Goal: Transaction & Acquisition: Purchase product/service

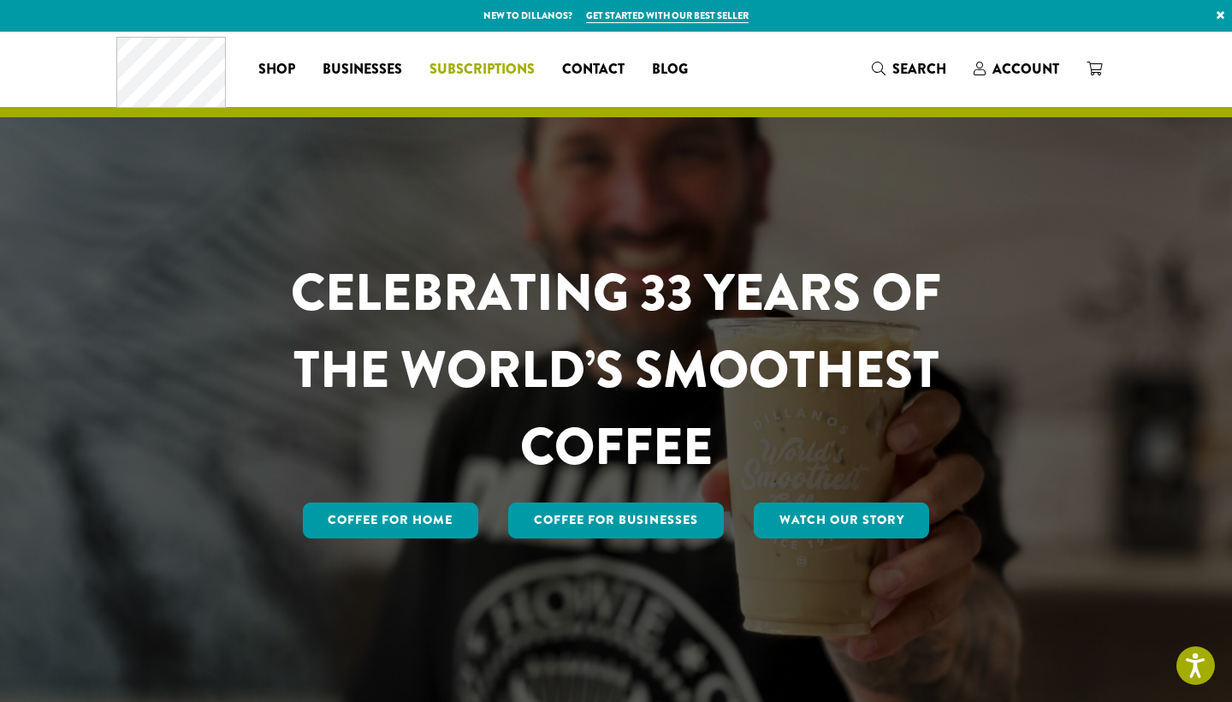
click at [453, 62] on span "Subscriptions" at bounding box center [481, 69] width 105 height 21
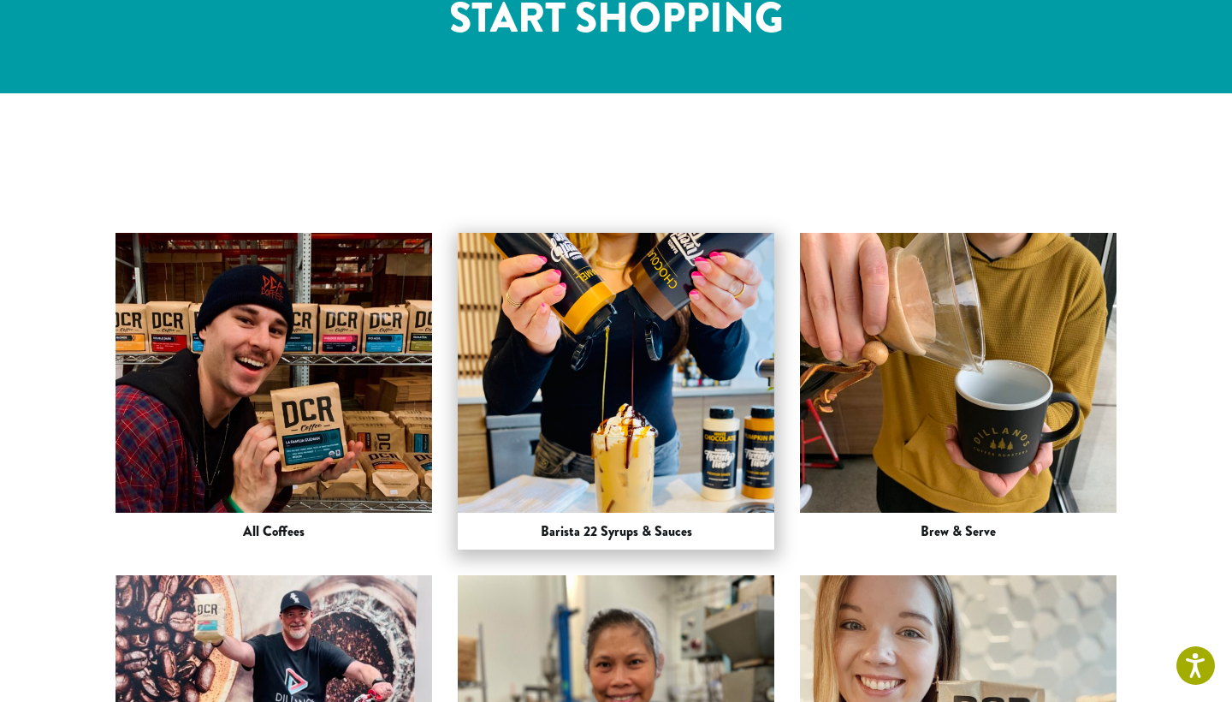
scroll to position [2273, 0]
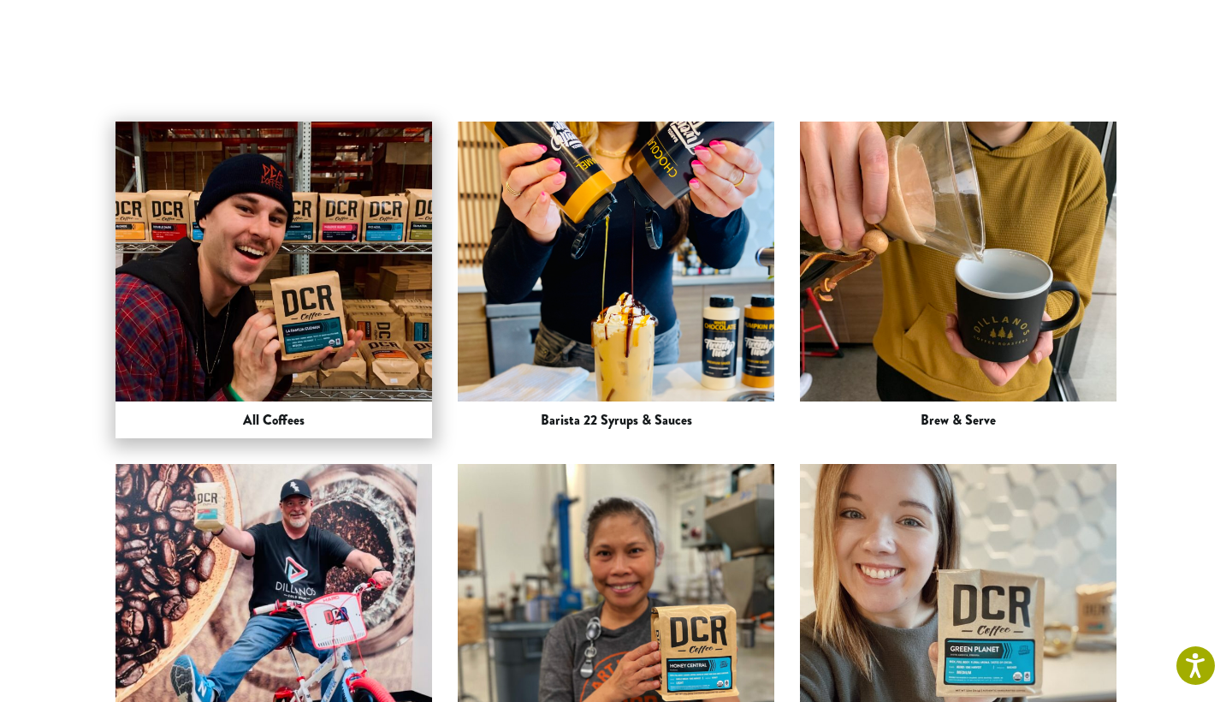
click at [360, 136] on img at bounding box center [273, 279] width 317 height 422
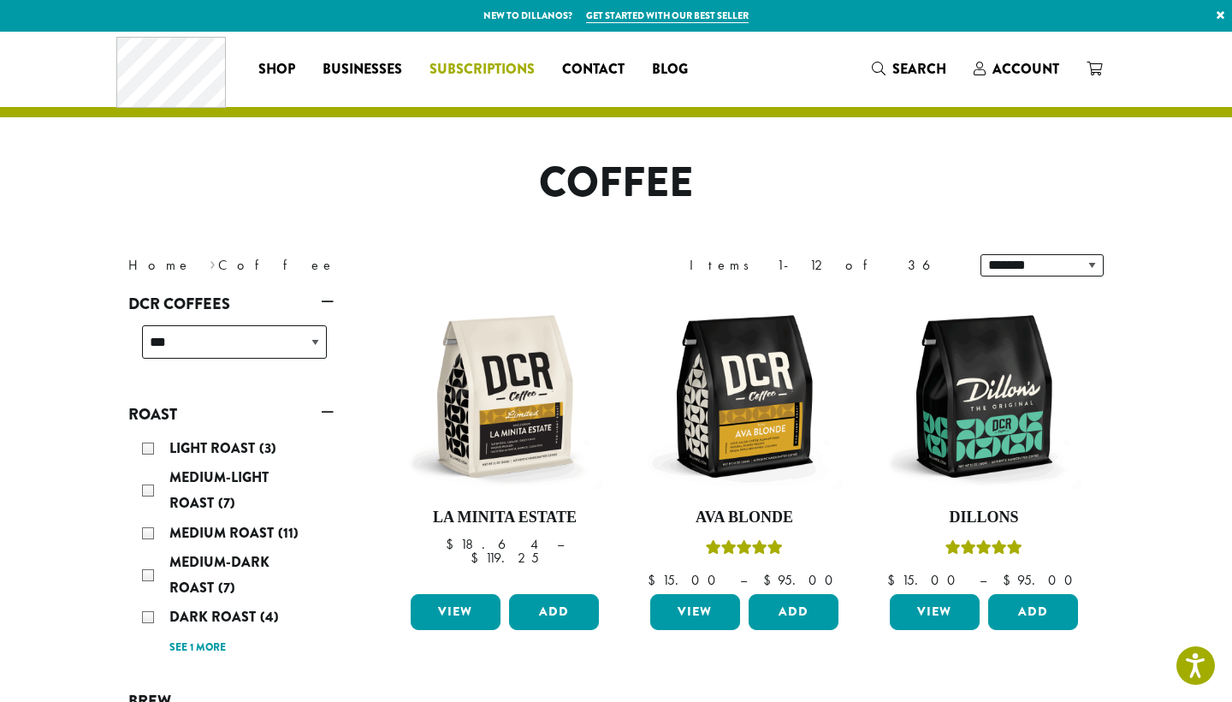
click at [500, 74] on span "Subscriptions" at bounding box center [481, 69] width 105 height 21
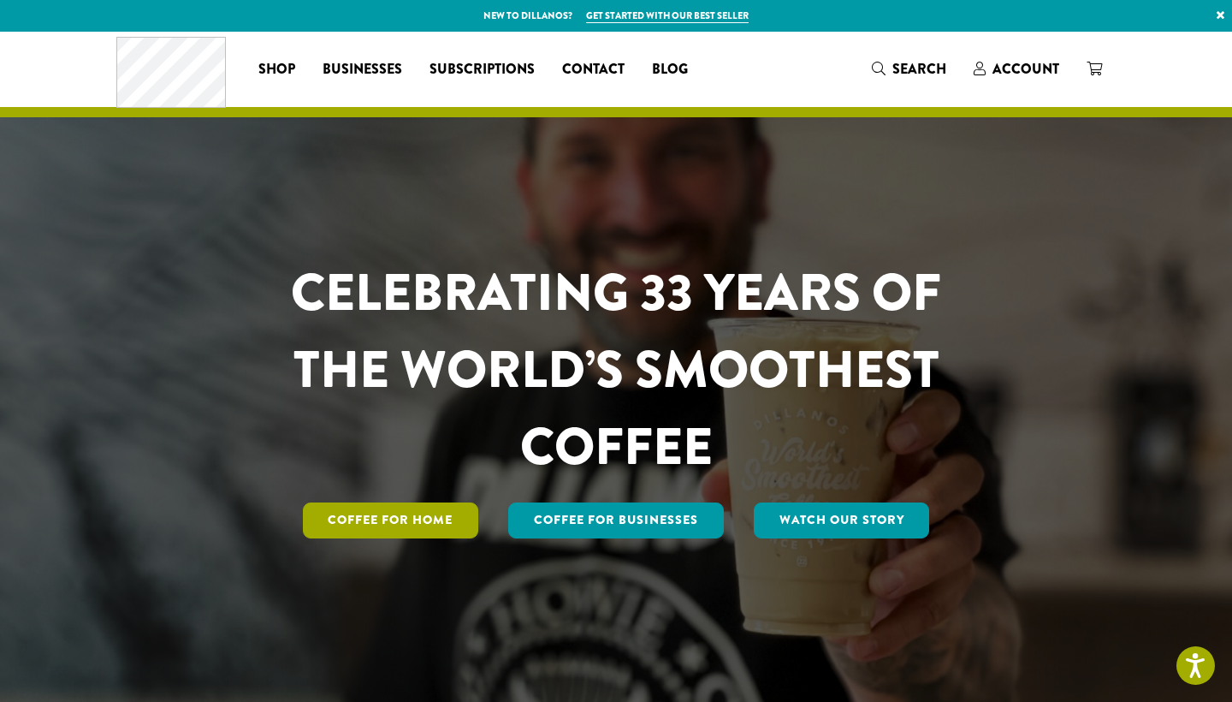
click at [380, 519] on link "Coffee for Home" at bounding box center [391, 520] width 176 height 36
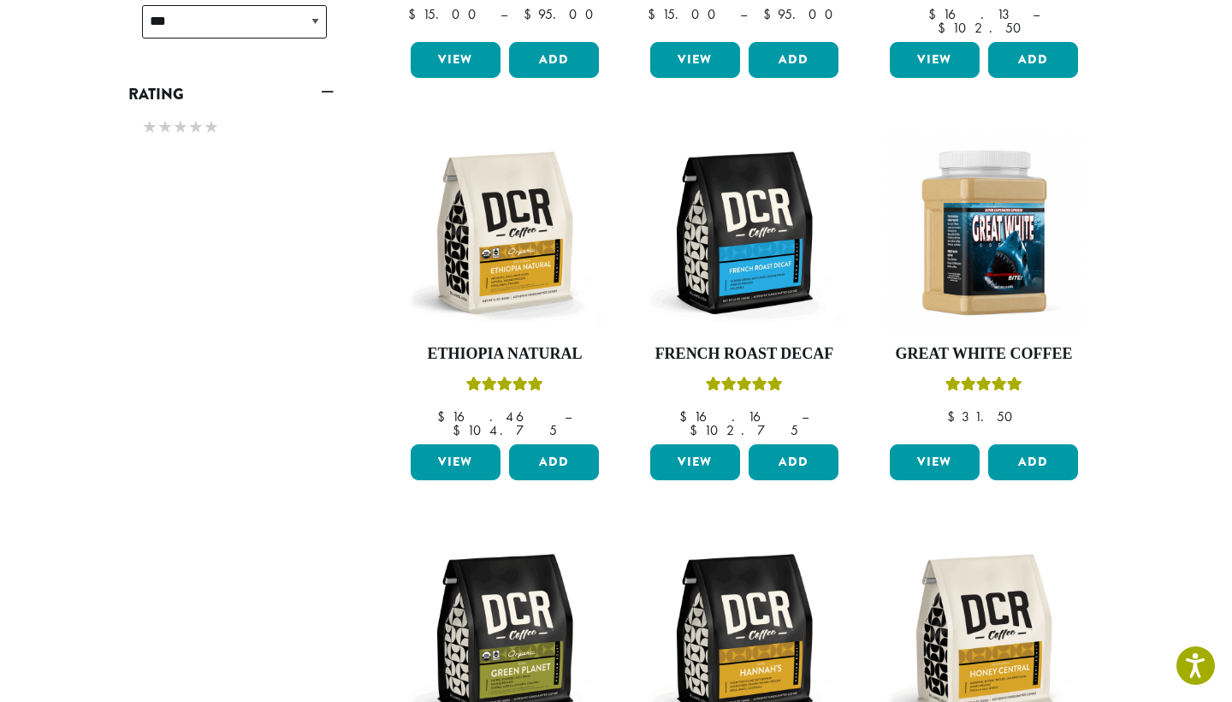
scroll to position [995, 0]
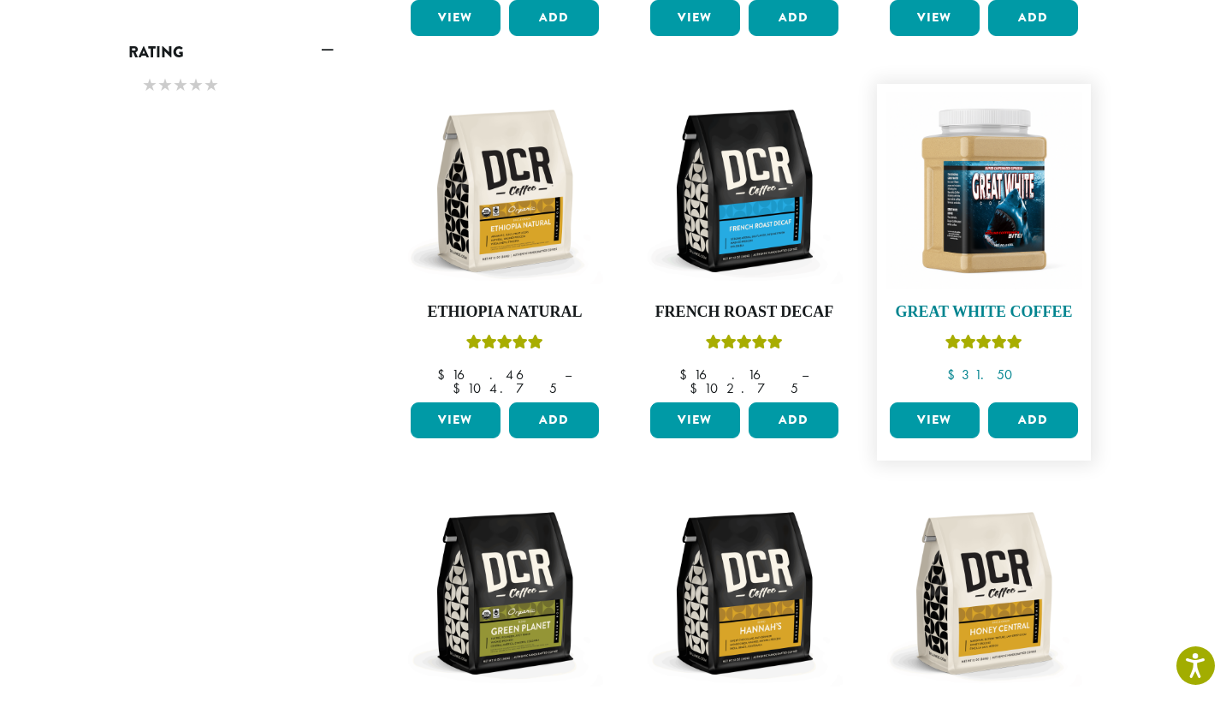
click at [969, 303] on h4 "Great White Coffee" at bounding box center [983, 312] width 197 height 19
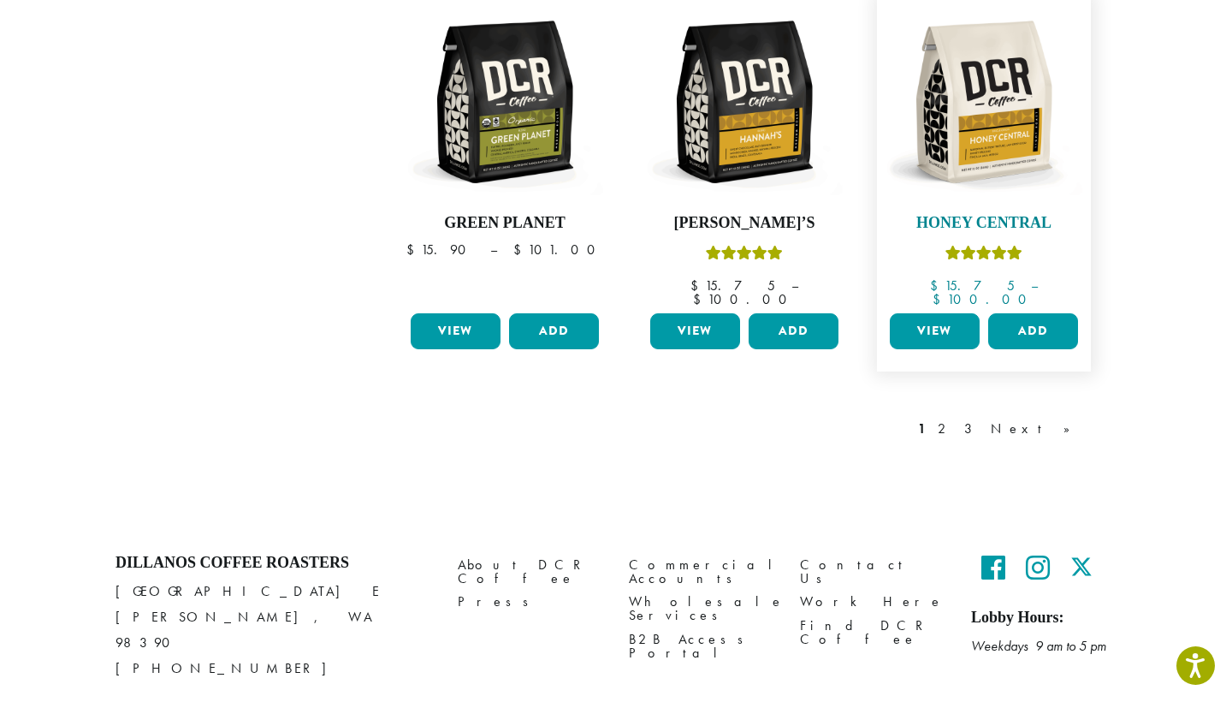
scroll to position [1485, 0]
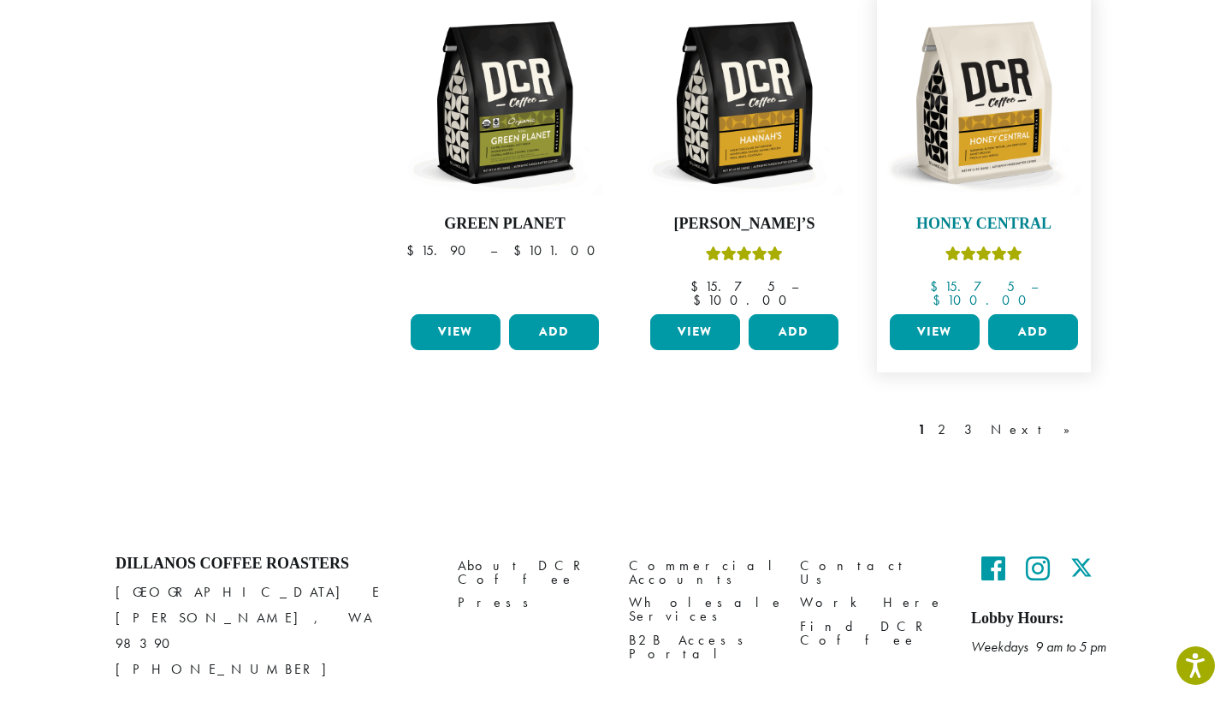
click at [974, 215] on h4 "Honey Central" at bounding box center [983, 224] width 197 height 19
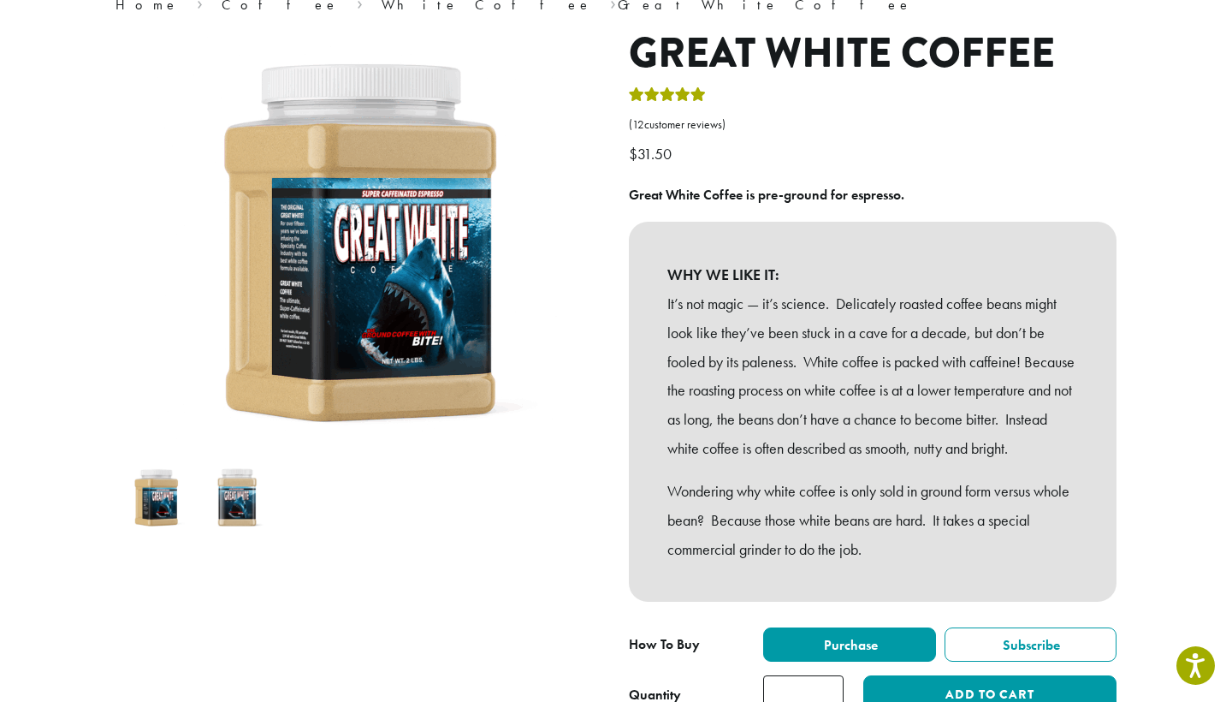
scroll to position [123, 0]
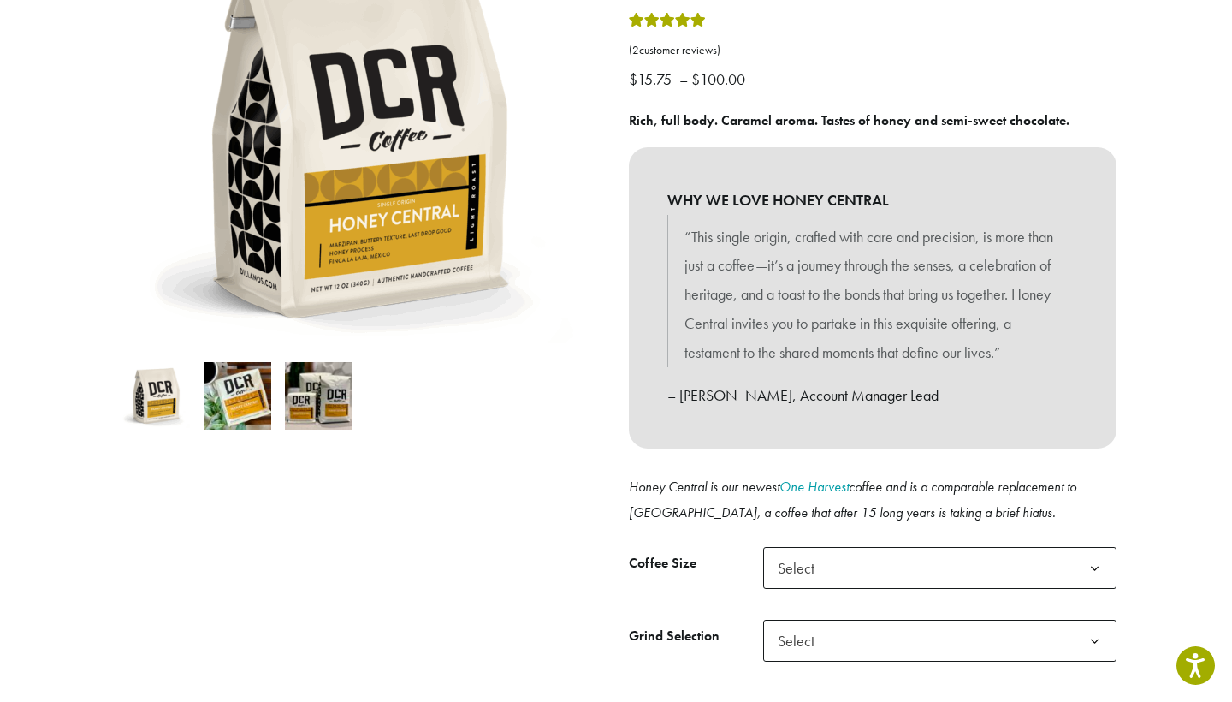
scroll to position [265, 0]
